Goal: Information Seeking & Learning: Check status

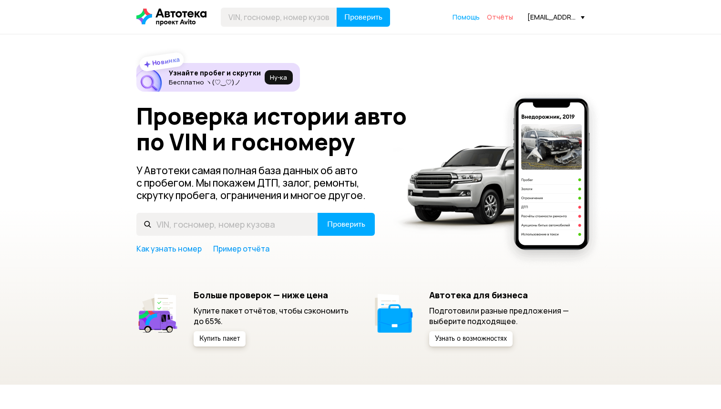
click at [504, 19] on span "Отчёты" at bounding box center [500, 16] width 26 height 9
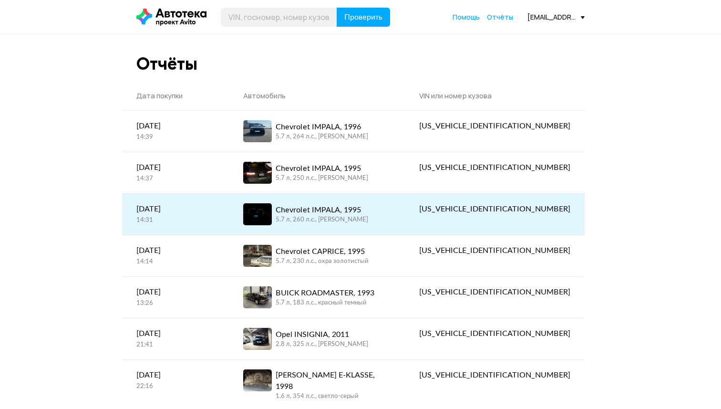
click at [358, 218] on div "5.7 л, 260 л.c., [PERSON_NAME]" at bounding box center [322, 220] width 93 height 9
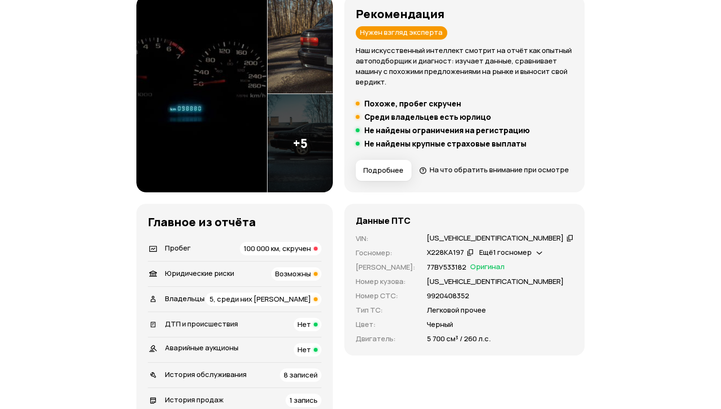
scroll to position [130, 0]
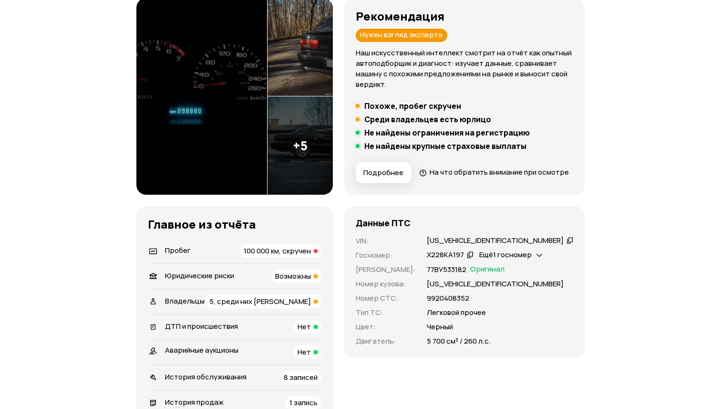
click at [307, 142] on img at bounding box center [300, 145] width 65 height 98
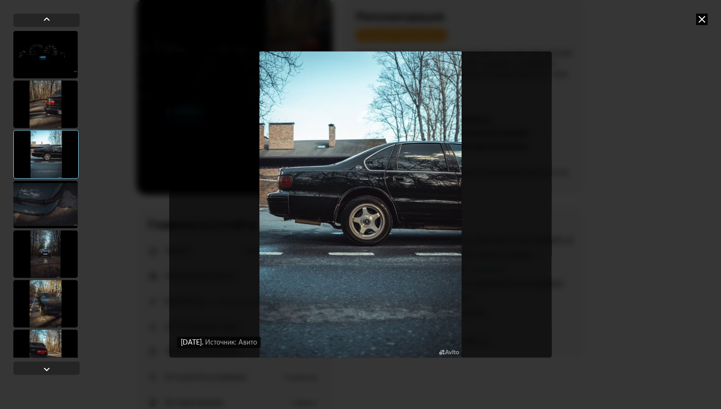
click at [53, 238] on div at bounding box center [45, 254] width 64 height 48
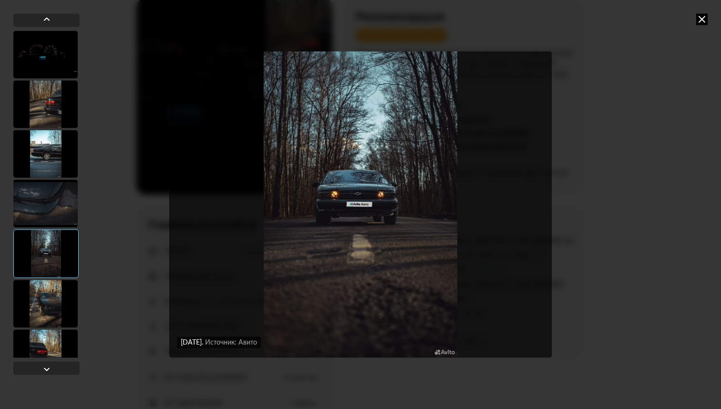
click at [41, 307] on div at bounding box center [45, 304] width 64 height 48
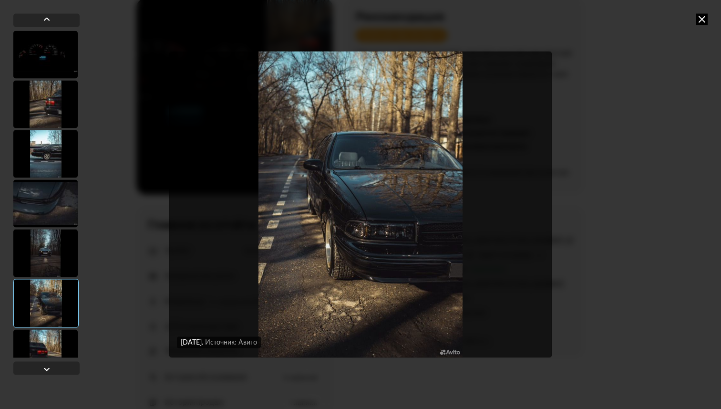
scroll to position [71, 0]
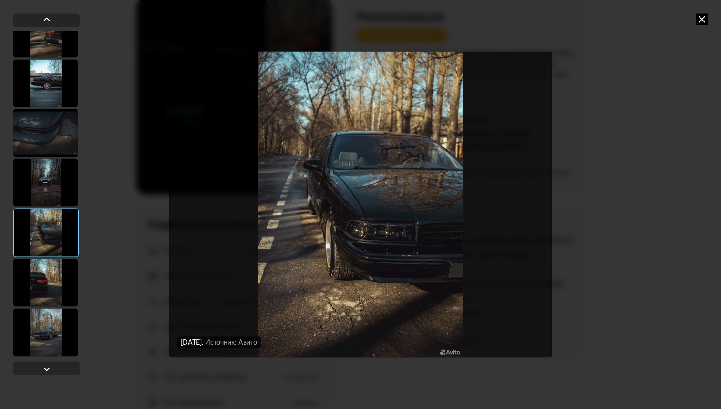
click at [56, 270] on div at bounding box center [45, 283] width 64 height 48
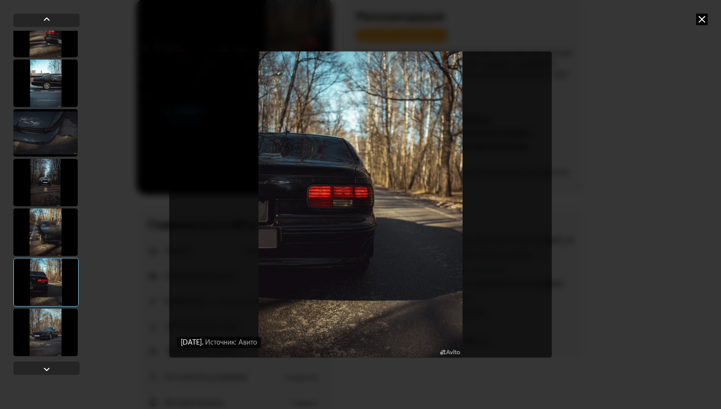
click at [55, 112] on div at bounding box center [45, 133] width 64 height 48
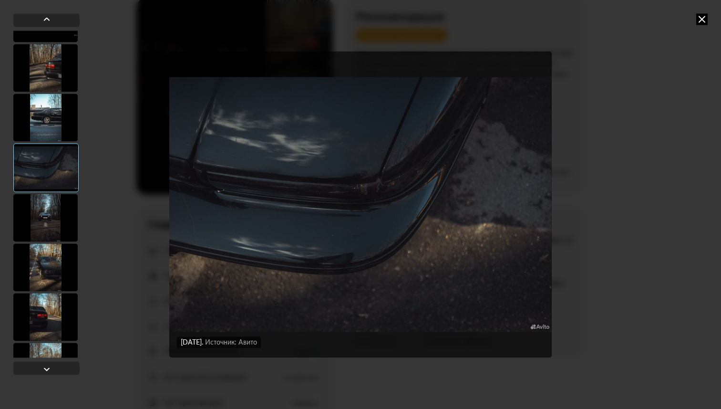
scroll to position [26, 0]
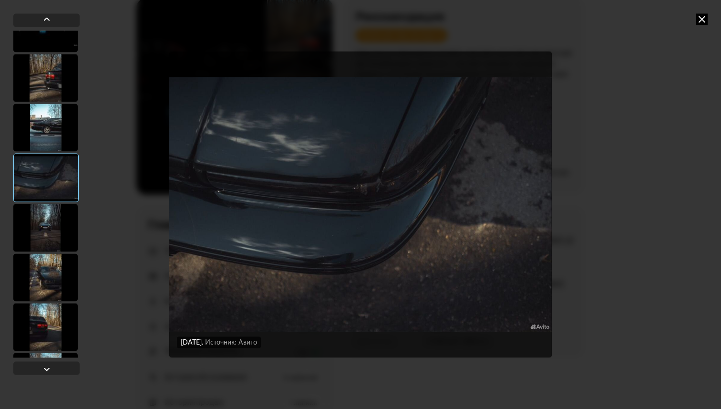
click at [54, 106] on div at bounding box center [45, 128] width 64 height 48
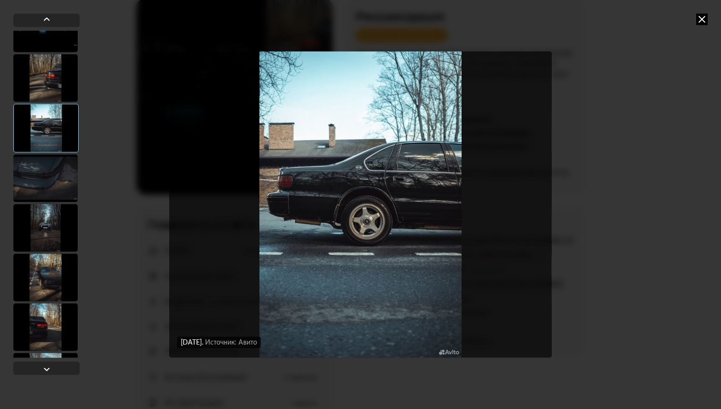
click at [47, 74] on div at bounding box center [45, 78] width 64 height 48
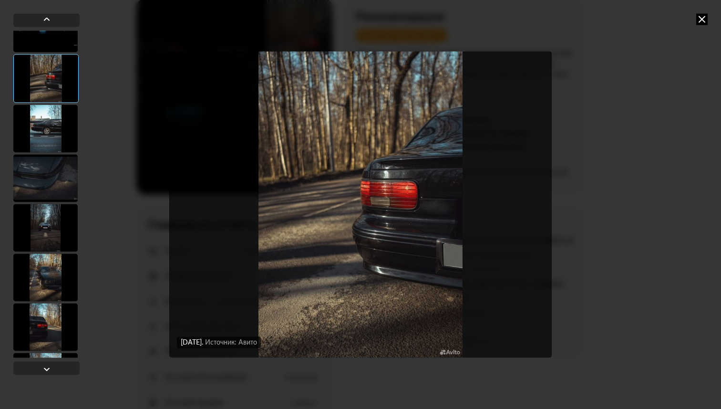
click at [707, 14] on icon at bounding box center [701, 18] width 11 height 11
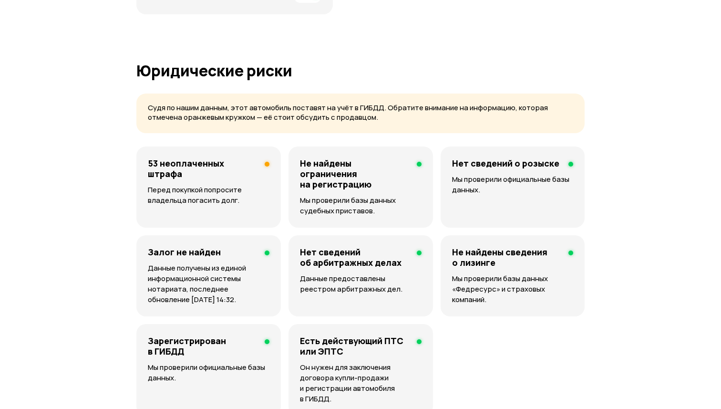
scroll to position [0, 0]
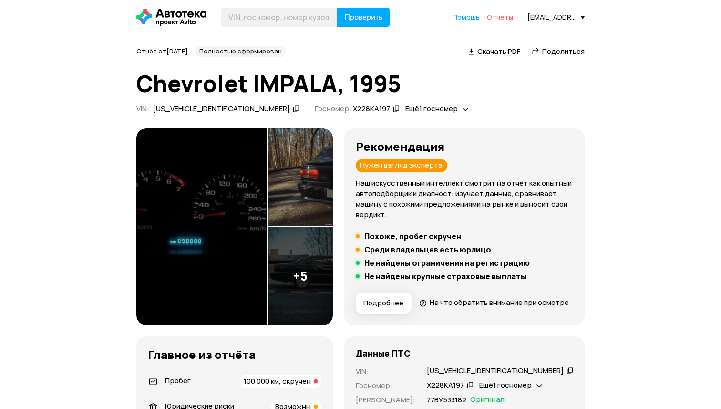
click at [512, 15] on span "Отчёты" at bounding box center [500, 16] width 26 height 9
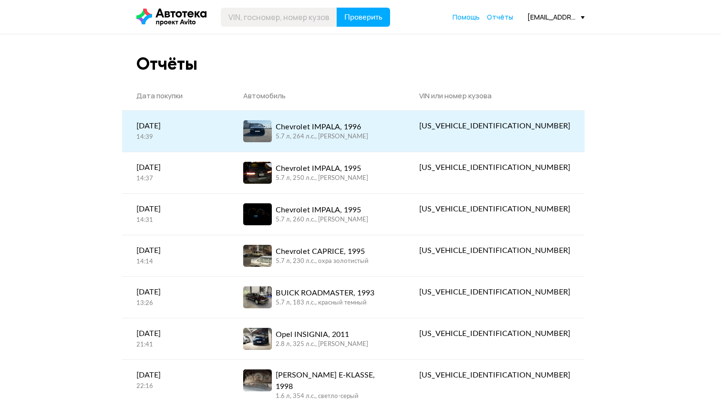
click at [366, 129] on div "Chevrolet IMPALA, 1996" at bounding box center [322, 126] width 93 height 11
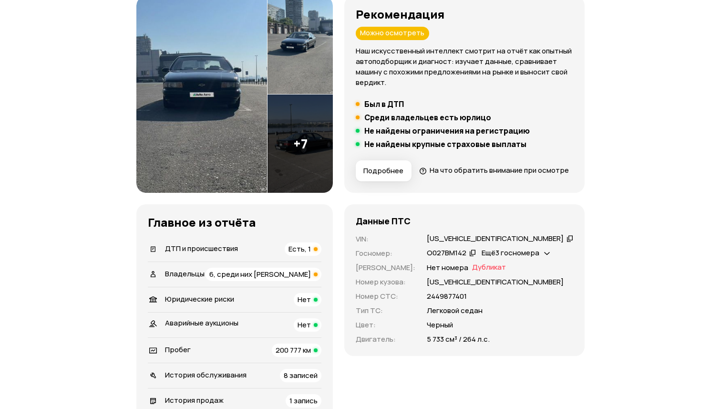
scroll to position [93, 0]
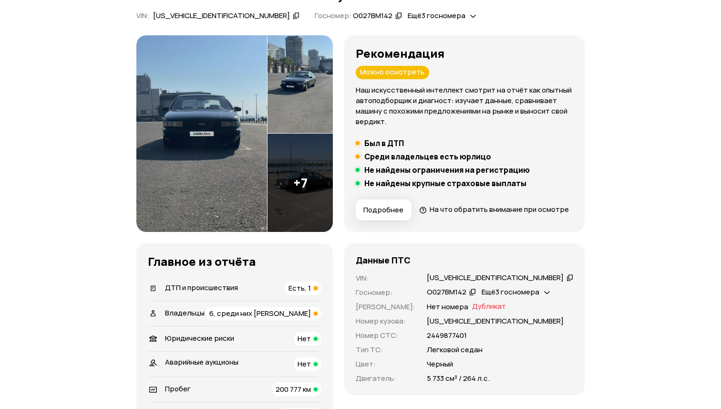
click at [312, 188] on img at bounding box center [300, 183] width 65 height 98
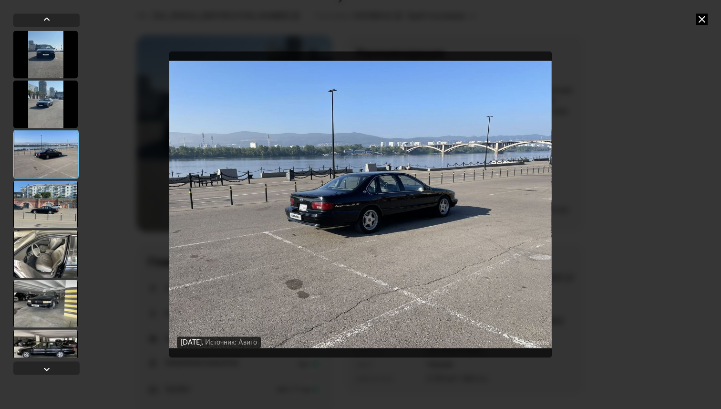
click at [39, 209] on div at bounding box center [45, 204] width 64 height 48
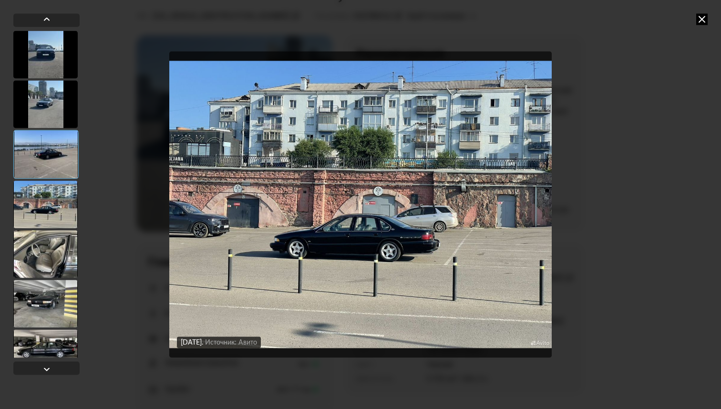
click at [40, 242] on div at bounding box center [45, 254] width 64 height 48
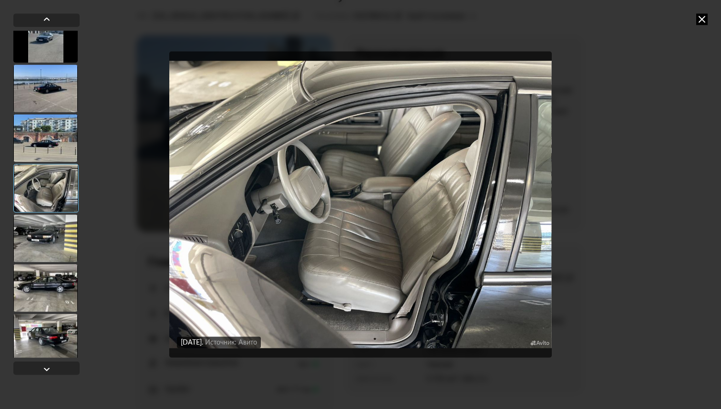
scroll to position [170, 0]
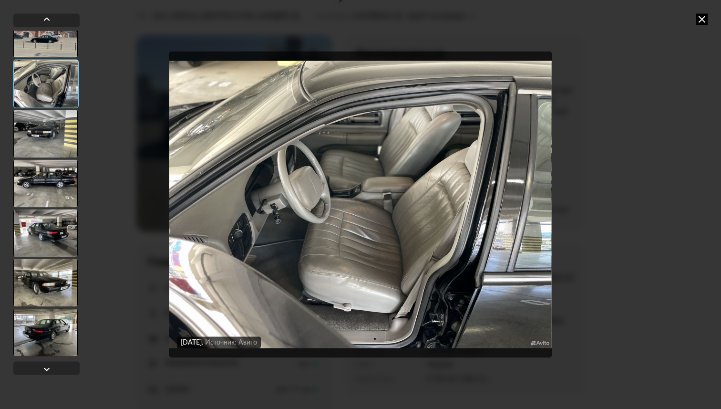
click at [42, 279] on div at bounding box center [45, 283] width 64 height 48
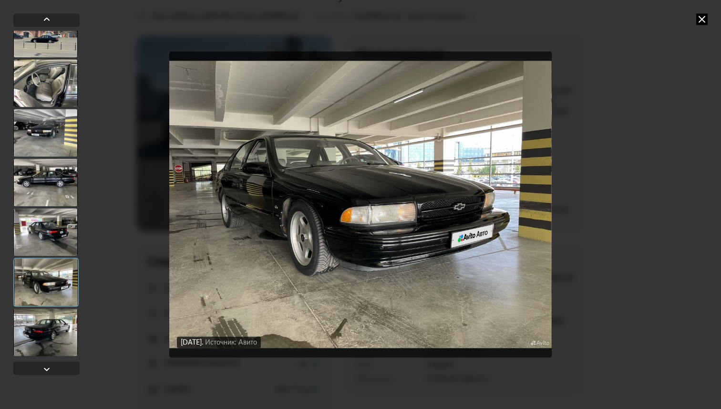
click at [699, 17] on icon at bounding box center [701, 18] width 11 height 11
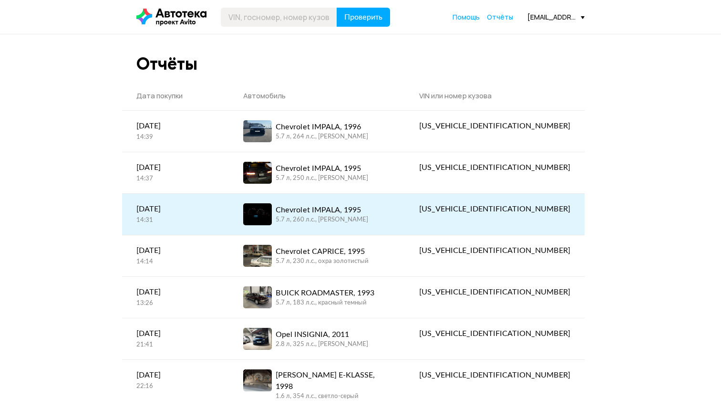
click at [349, 209] on div "Chevrolet IMPALA, 1995" at bounding box center [322, 209] width 93 height 11
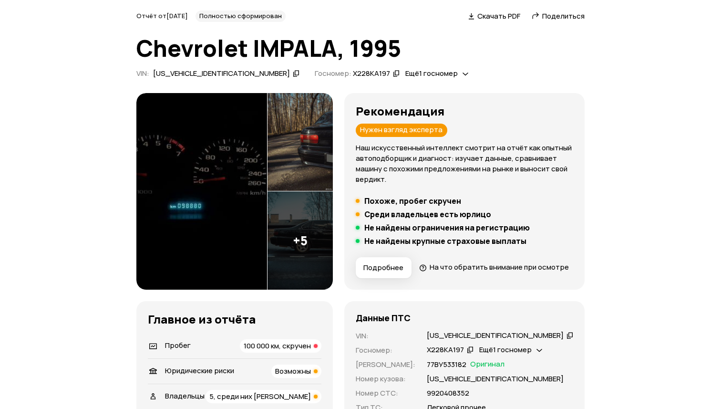
scroll to position [36, 0]
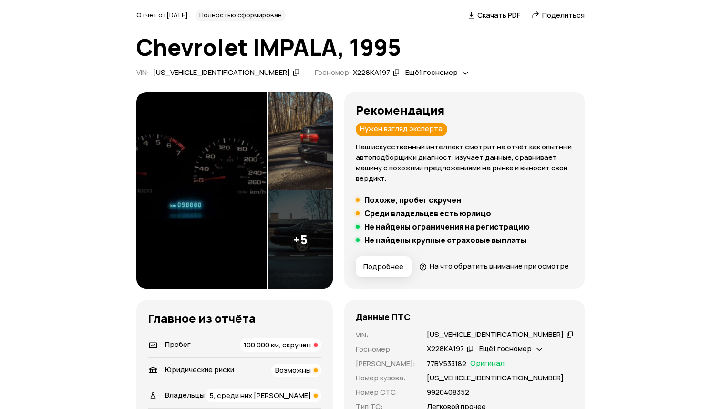
click at [331, 223] on img at bounding box center [300, 239] width 65 height 98
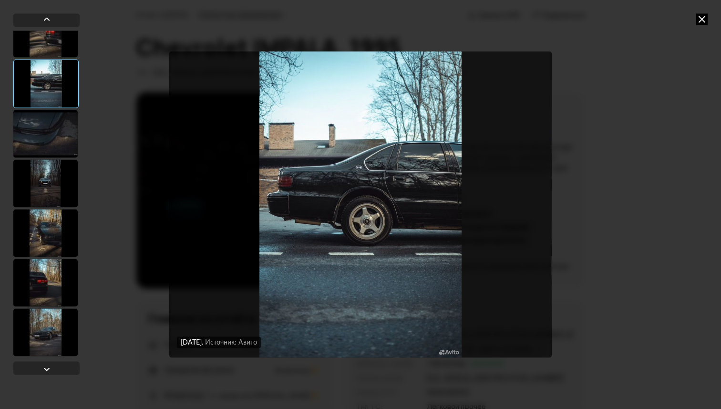
scroll to position [0, 0]
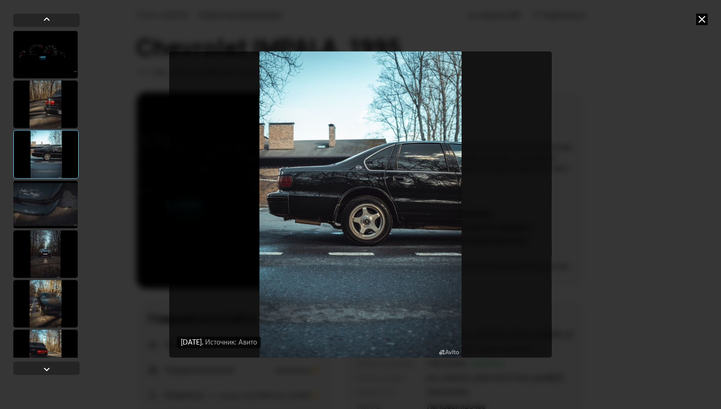
click at [707, 15] on icon at bounding box center [701, 18] width 11 height 11
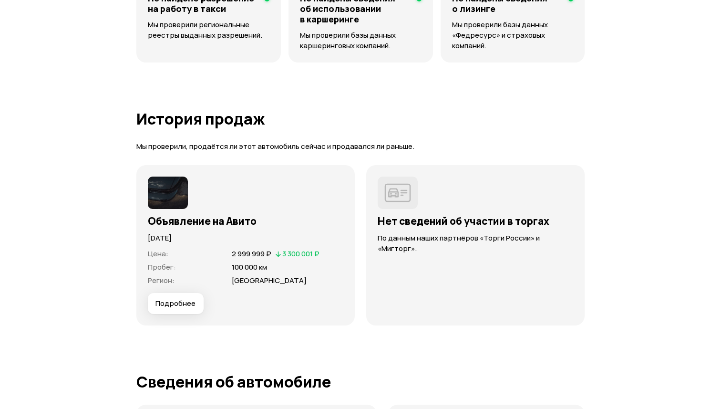
scroll to position [2622, 0]
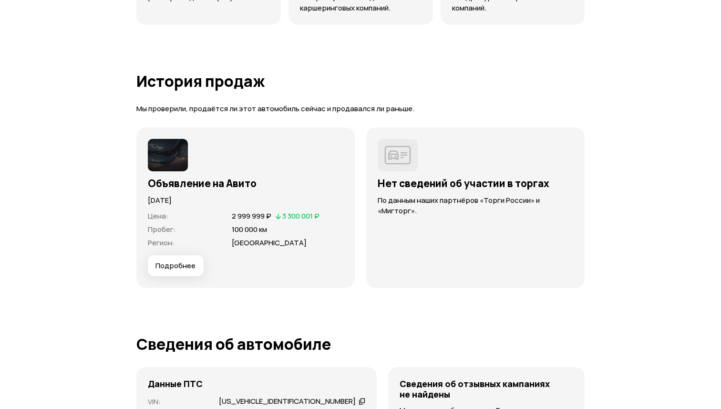
click at [182, 270] on span "Подробнее" at bounding box center [176, 266] width 40 height 10
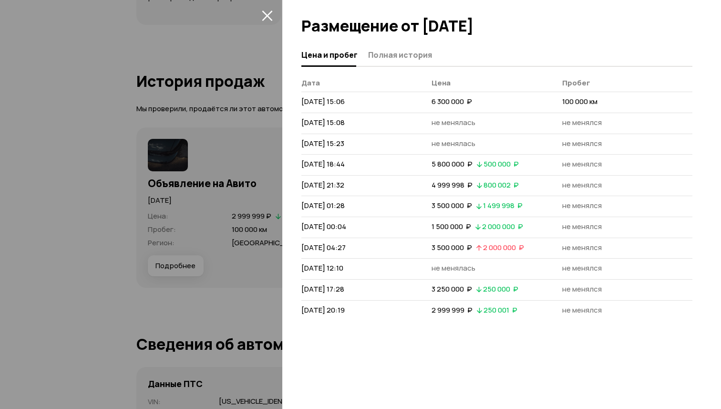
click at [181, 171] on div at bounding box center [360, 204] width 721 height 409
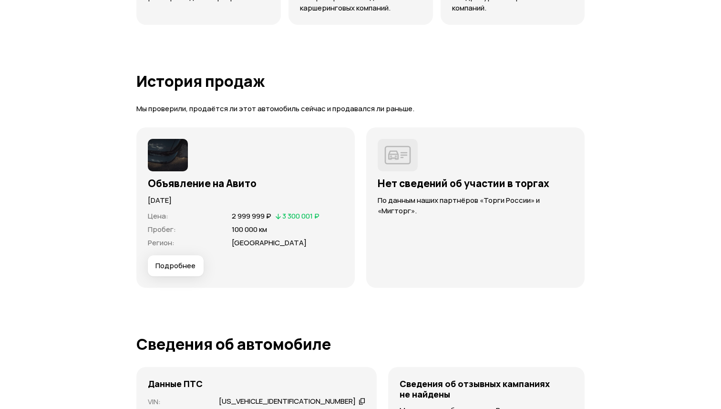
click at [174, 171] on img at bounding box center [168, 155] width 40 height 32
click at [166, 171] on img at bounding box center [168, 155] width 40 height 32
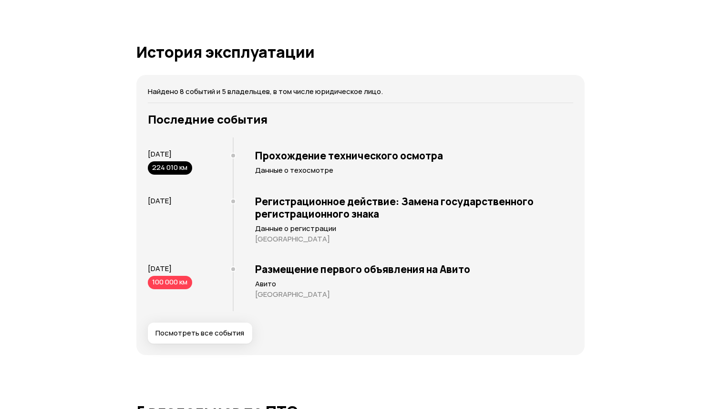
scroll to position [2145, 0]
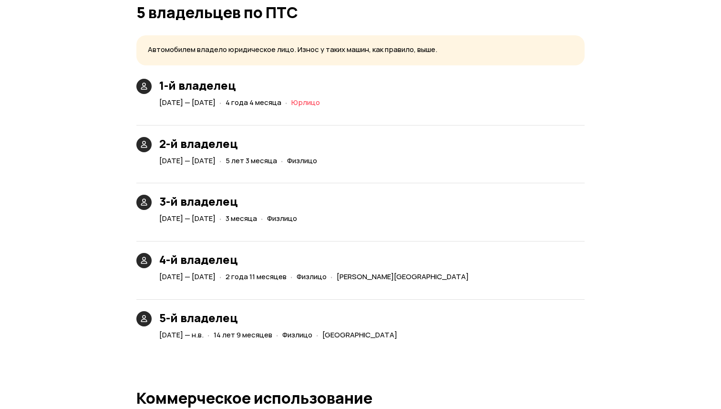
click at [279, 343] on span "·" at bounding box center [277, 335] width 2 height 16
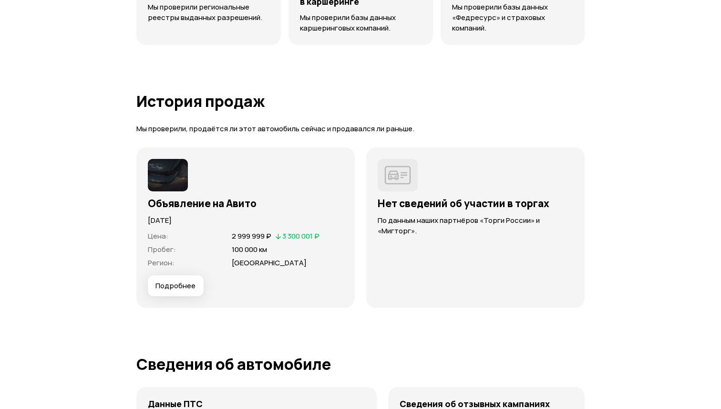
scroll to position [2652, 0]
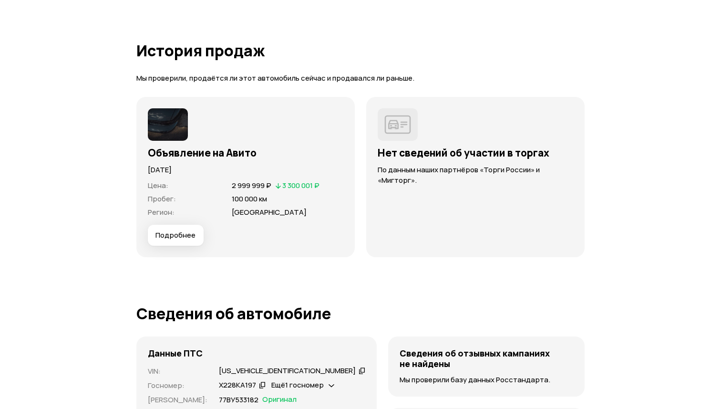
click at [187, 240] on span "Подробнее" at bounding box center [176, 235] width 40 height 10
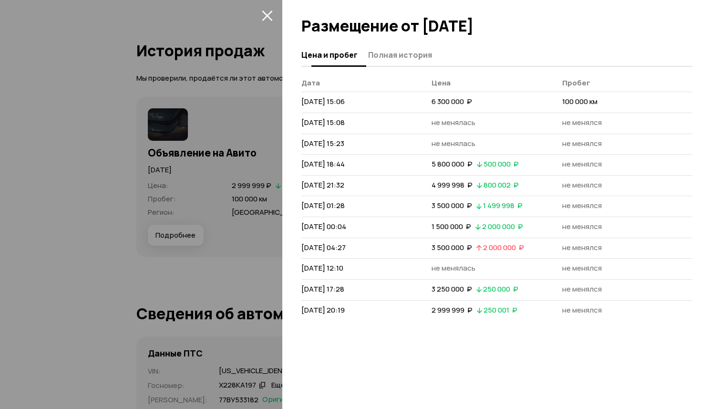
click at [389, 52] on span "Полная история" at bounding box center [400, 55] width 64 height 10
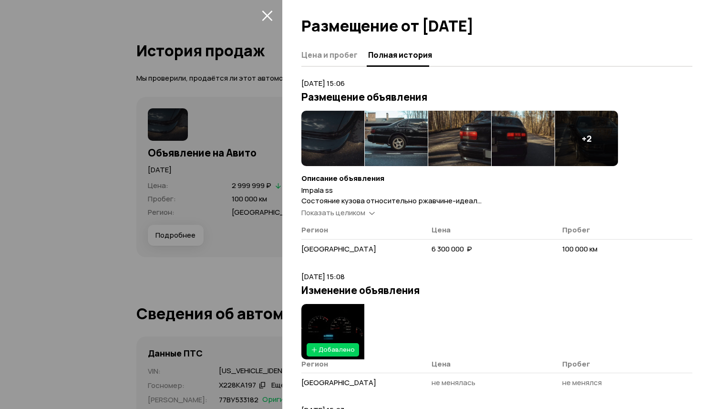
click at [344, 212] on span "Показать целиком" at bounding box center [333, 213] width 64 height 10
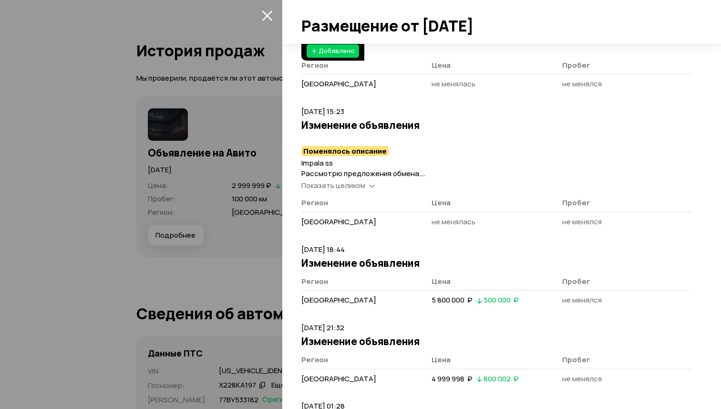
scroll to position [414, 0]
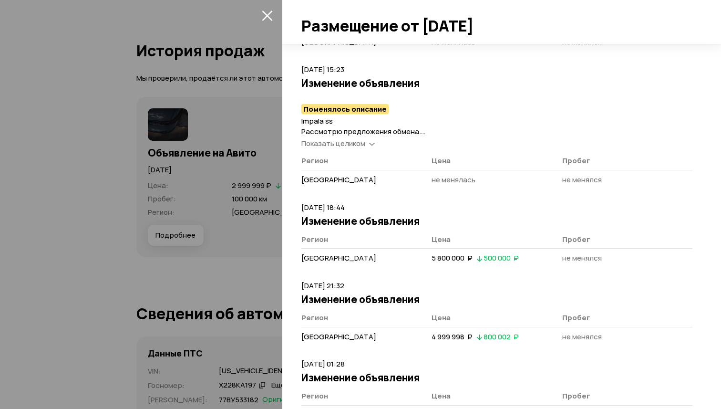
click at [360, 138] on div "Impala ss Рассмотрю предложения обмена. Состояние кузова относительно ржавчине-…" at bounding box center [496, 132] width 391 height 33
click at [358, 142] on span "Показать целиком" at bounding box center [333, 143] width 64 height 10
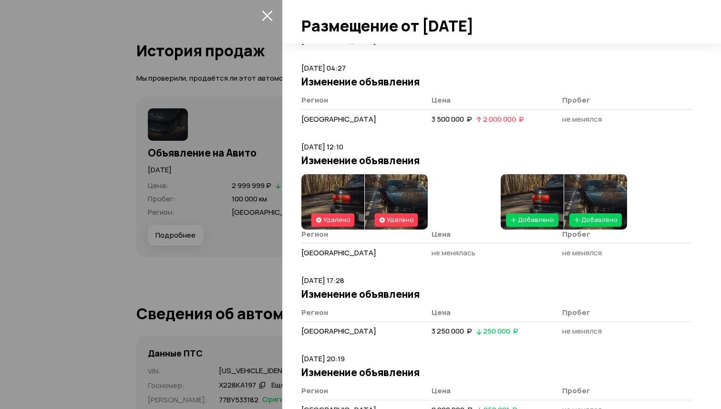
scroll to position [1040, 0]
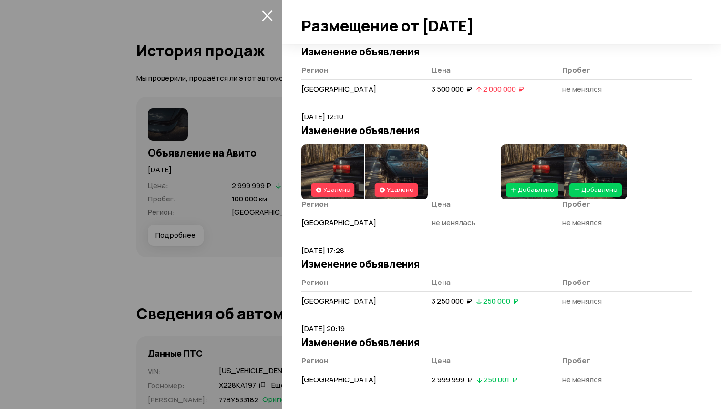
click at [346, 157] on img at bounding box center [332, 171] width 63 height 55
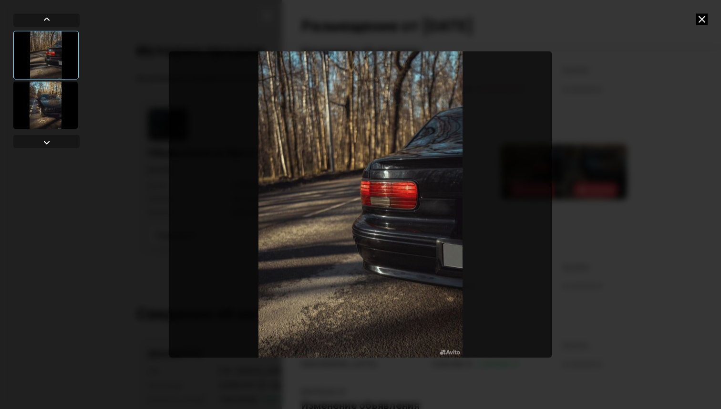
click at [699, 19] on icon at bounding box center [701, 18] width 11 height 11
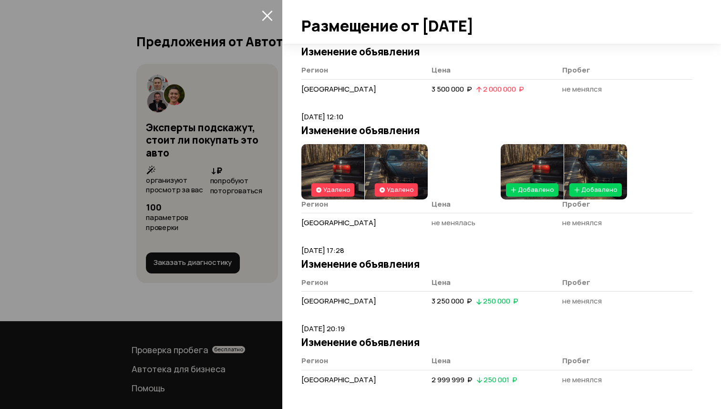
scroll to position [3414, 0]
click at [263, 19] on icon "закрыть" at bounding box center [267, 15] width 10 height 10
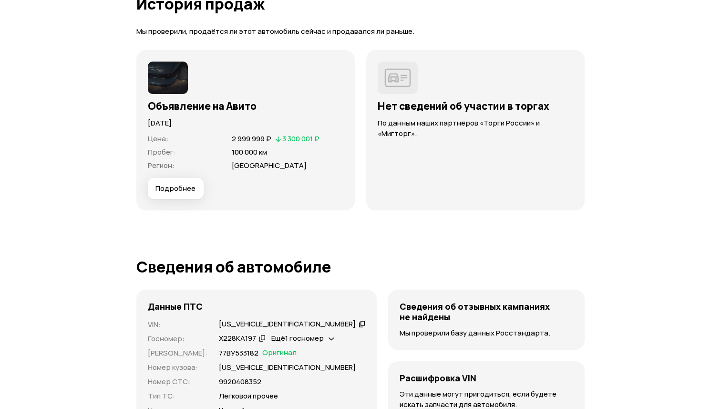
click at [175, 199] on button "Подробнее" at bounding box center [176, 188] width 56 height 21
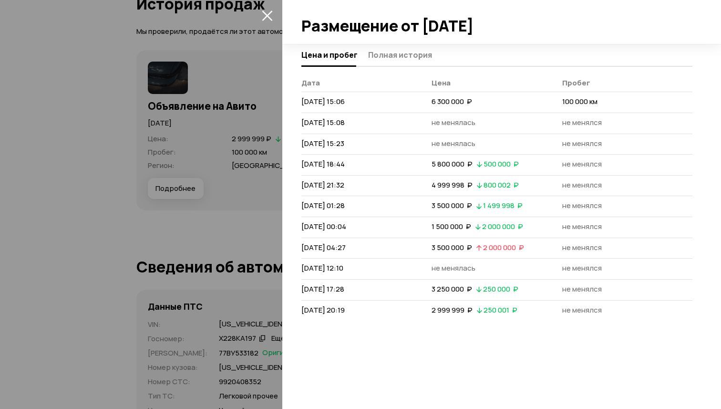
click at [355, 81] on th "Дата" at bounding box center [366, 85] width 130 height 14
click at [341, 26] on div at bounding box center [501, 22] width 439 height 44
click at [221, 40] on div at bounding box center [360, 204] width 721 height 409
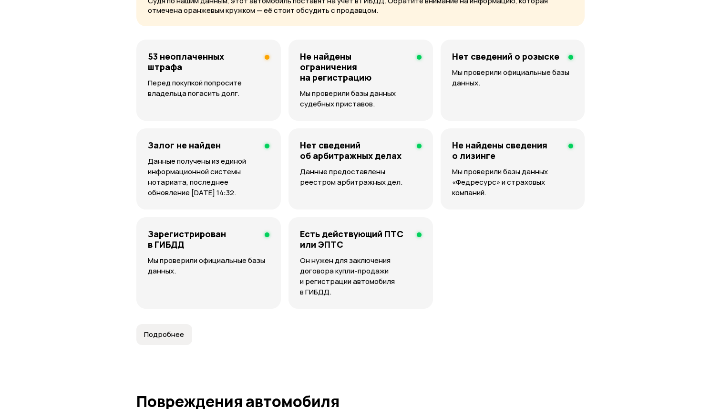
scroll to position [674, 0]
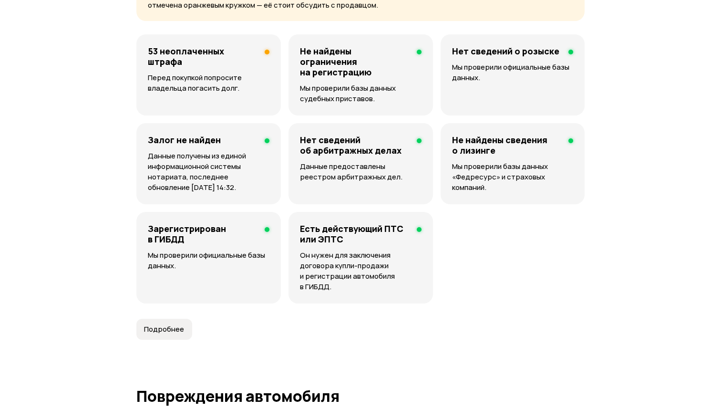
click at [145, 105] on div "53 неоплаченных штрафа Перед покупкой попросите владельца погасить долг." at bounding box center [208, 74] width 145 height 81
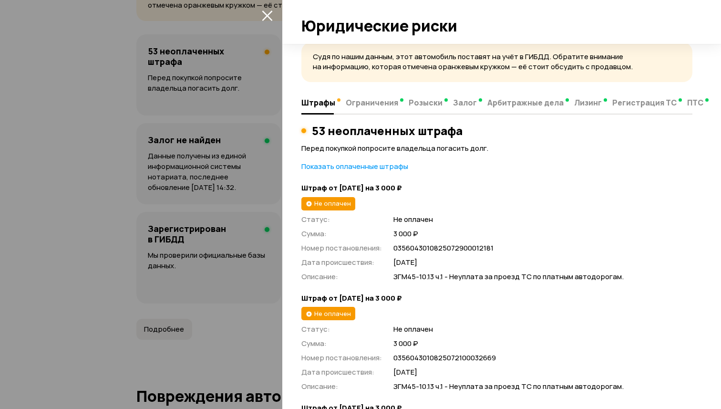
scroll to position [8, 0]
click at [378, 101] on span "Ограничения" at bounding box center [372, 102] width 52 height 10
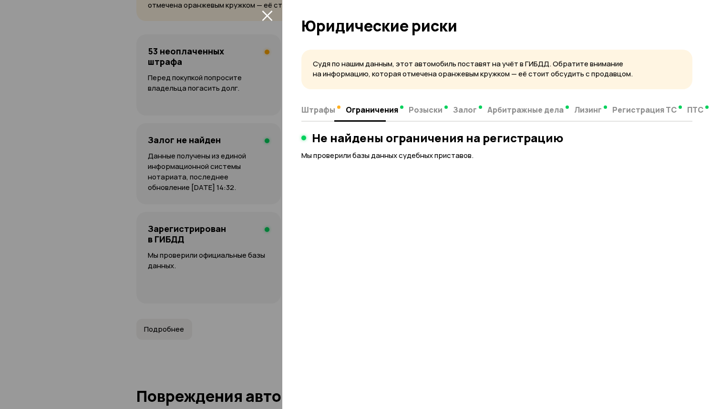
click at [322, 114] on span "Штрафы" at bounding box center [318, 110] width 34 height 10
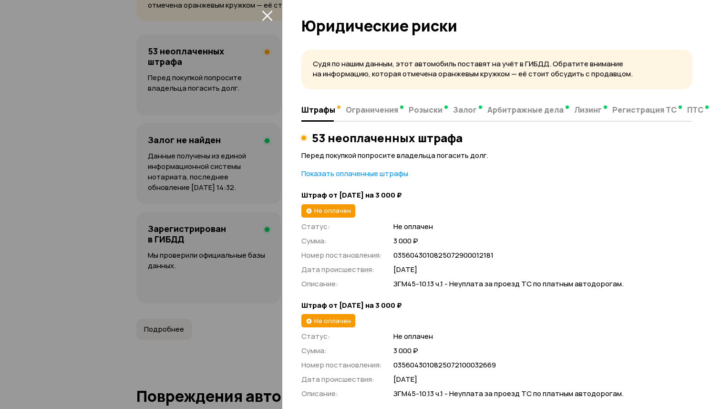
click at [188, 87] on div at bounding box center [360, 204] width 721 height 409
